Goal: Task Accomplishment & Management: Use online tool/utility

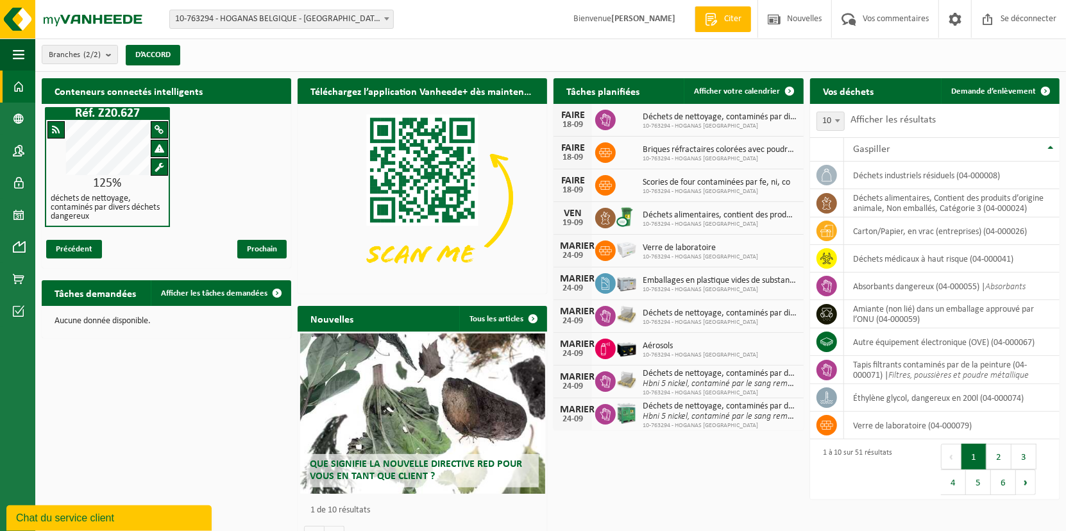
drag, startPoint x: 991, startPoint y: 83, endPoint x: 761, endPoint y: 104, distance: 230.4
click at [991, 83] on link "Demande d’enlèvement" at bounding box center [999, 91] width 117 height 26
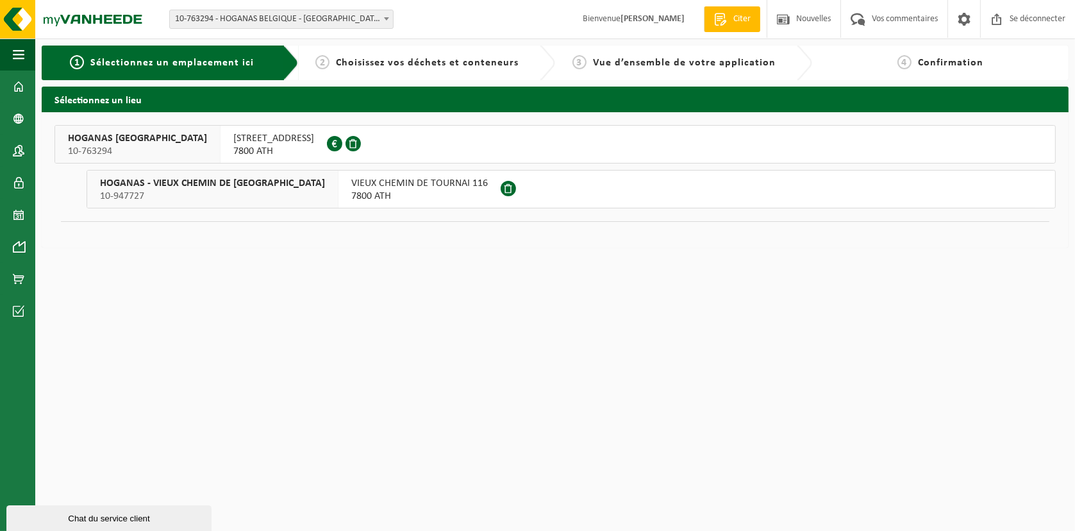
click at [233, 138] on span "RUELLE GROS PIERRE 10" at bounding box center [273, 138] width 81 height 13
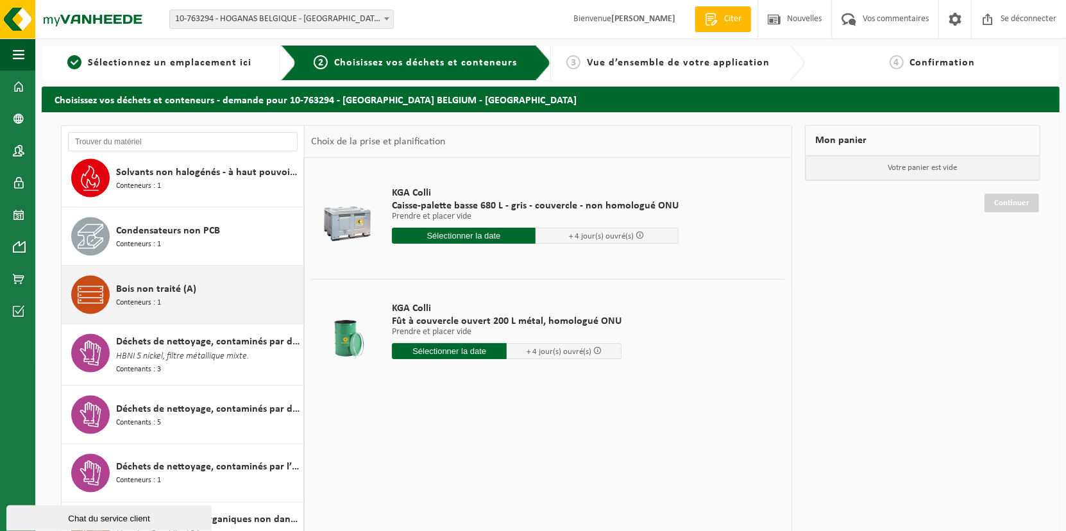
click at [158, 281] on span "Bois non traité (A)" at bounding box center [156, 288] width 80 height 15
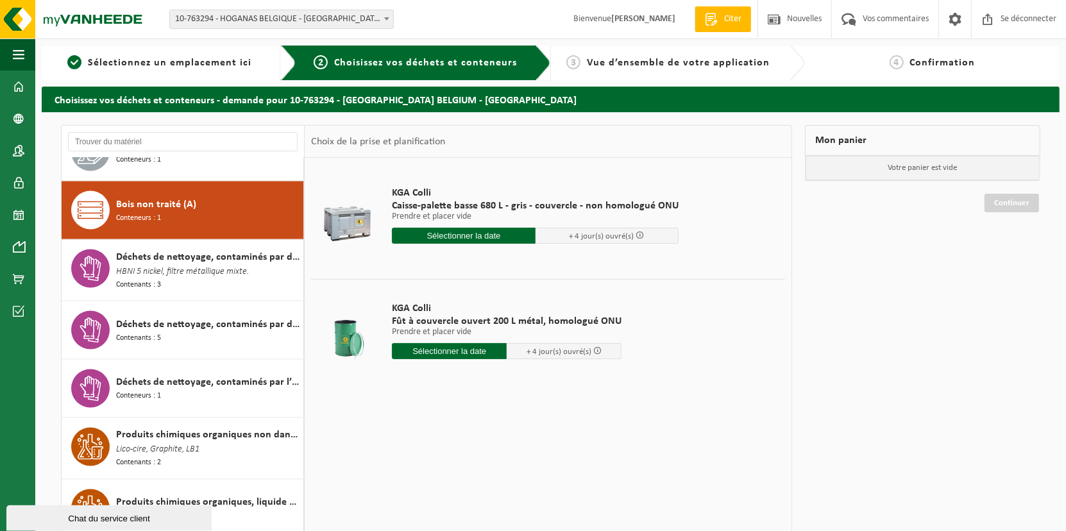
scroll to position [1700, 0]
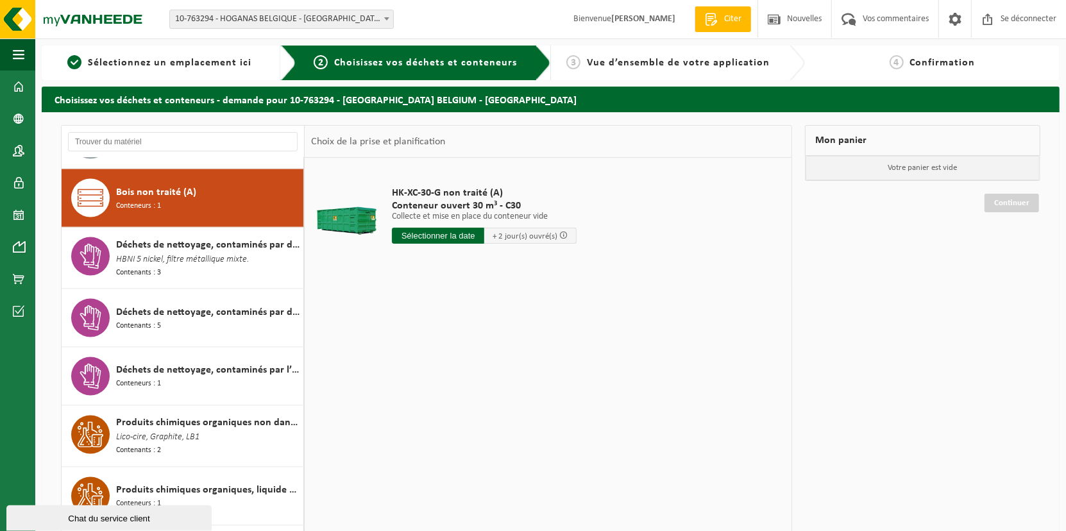
click at [432, 233] on input "text" at bounding box center [438, 236] width 92 height 16
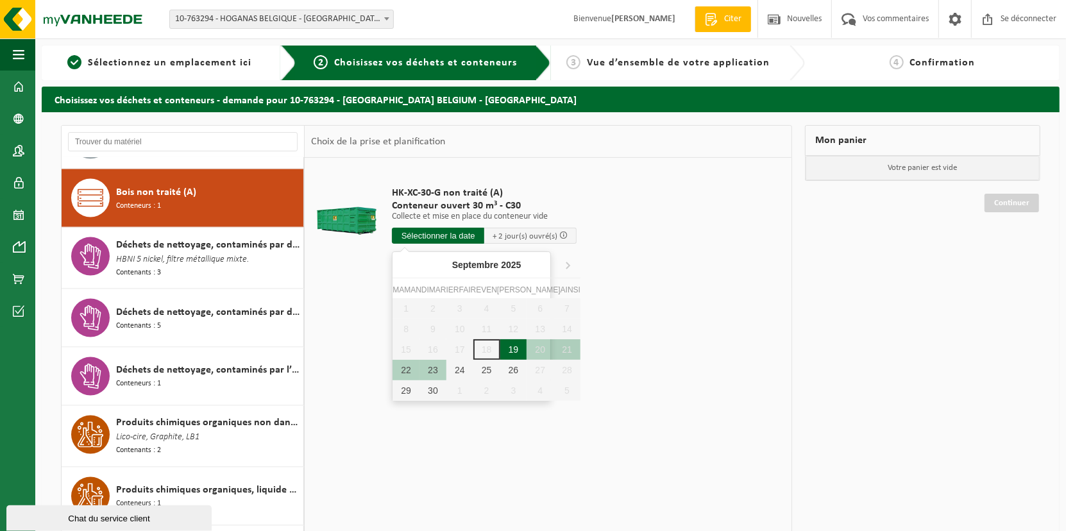
click at [500, 348] on div "19" at bounding box center [513, 349] width 27 height 21
type input "Van [DATE]"
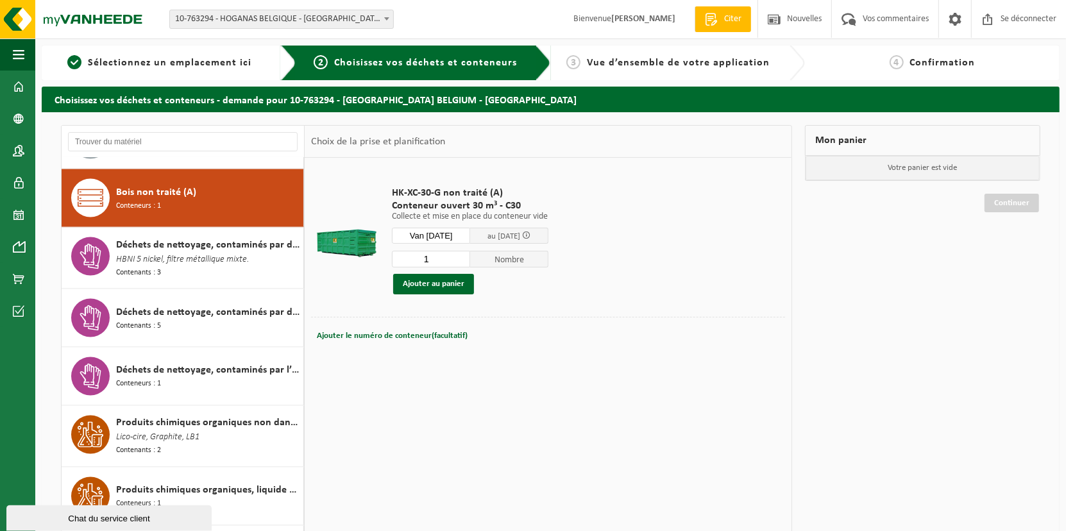
drag, startPoint x: 450, startPoint y: 284, endPoint x: 760, endPoint y: 297, distance: 310.6
click at [451, 284] on button "Ajouter au panier" at bounding box center [433, 284] width 81 height 21
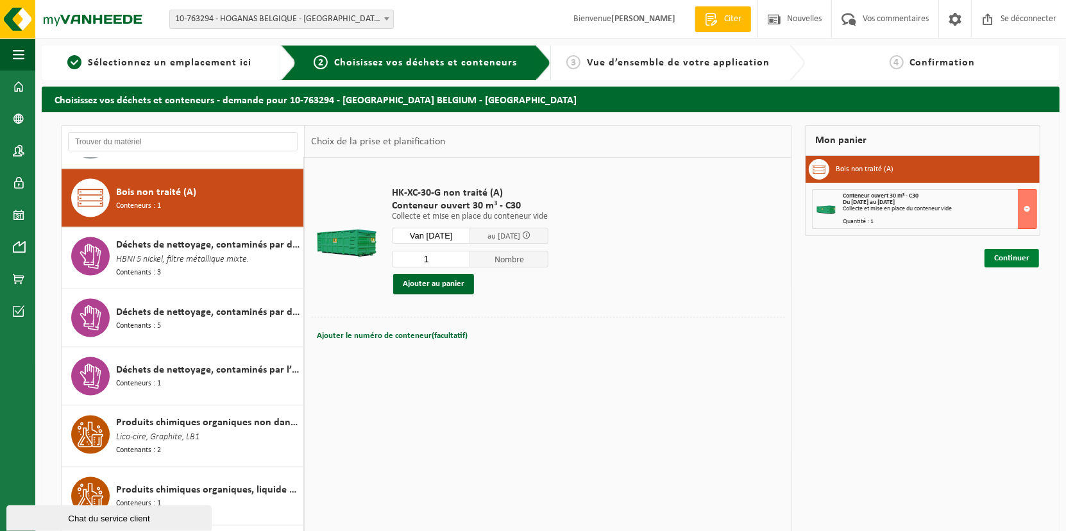
click at [1014, 258] on link "Continuer" at bounding box center [1011, 258] width 54 height 19
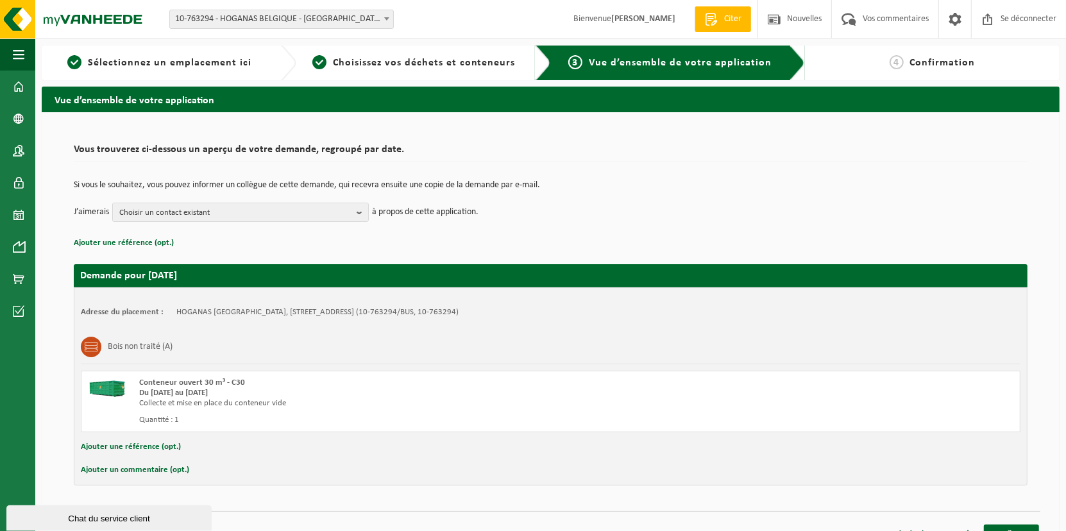
drag, startPoint x: 360, startPoint y: 209, endPoint x: 327, endPoint y: 225, distance: 36.4
click at [360, 210] on b "button" at bounding box center [362, 212] width 12 height 18
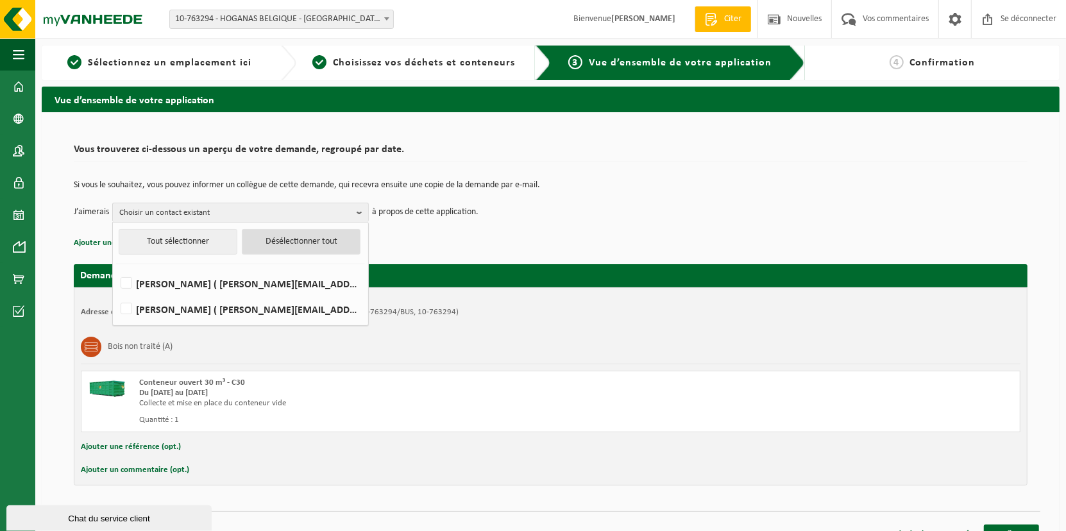
click at [290, 245] on button "Désélectionner tout" at bounding box center [301, 242] width 119 height 26
click at [185, 250] on button "Tout sélectionner" at bounding box center [178, 242] width 119 height 26
checkbox input "true"
click at [1014, 524] on link "Confirmer" at bounding box center [1011, 533] width 55 height 19
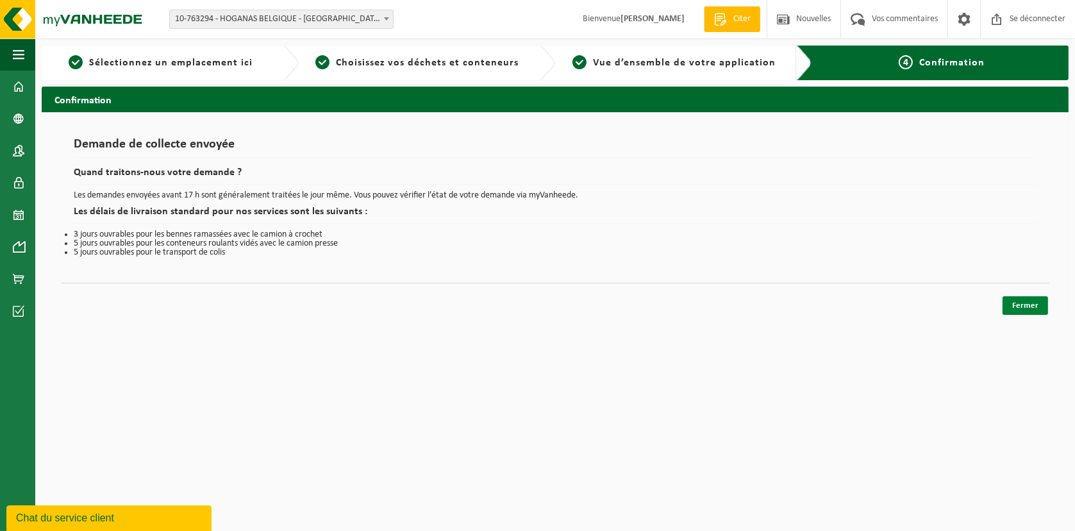
click at [1030, 308] on link "Fermer" at bounding box center [1026, 305] width 46 height 19
